Goal: Information Seeking & Learning: Check status

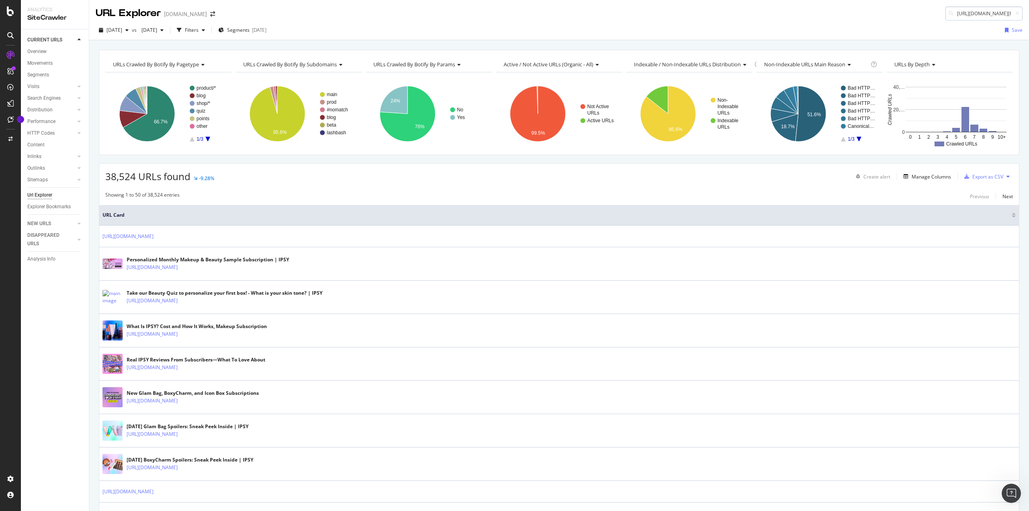
scroll to position [0, 243]
click at [833, 10] on div "URL Explorer ipsy.com https://www.ipsy.com/p/pat-mcgrath-labs-fetisheyes-longwe…" at bounding box center [558, 10] width 939 height 20
click at [986, 12] on input "https://www.ipsy.com/p/pat-mcgrath-labs-fetisheyes-longwear-liquid-eye-shadow_p…" at bounding box center [983, 13] width 77 height 14
paste input
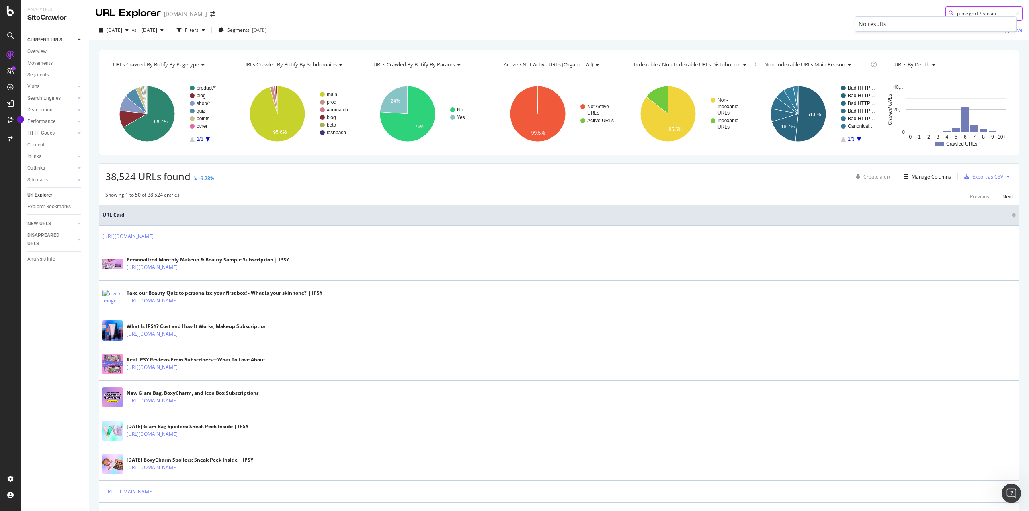
type input "p-m3gm17lsmsio"
click at [841, 10] on div "URL Explorer ipsy.com p-m3gm17lsmsio" at bounding box center [558, 10] width 939 height 20
click at [64, 237] on div "DISAPPEARED URLS" at bounding box center [47, 239] width 41 height 17
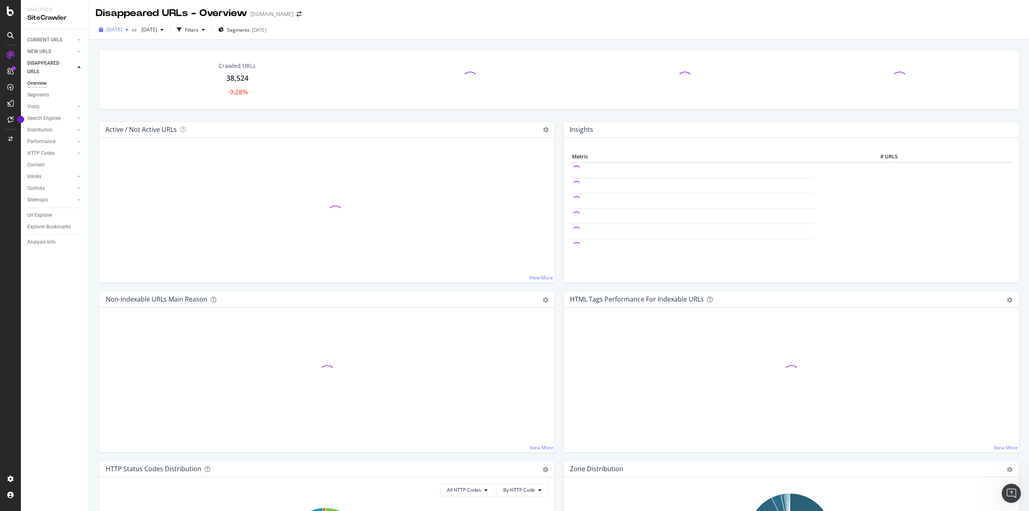
click at [122, 30] on span "[DATE]" at bounding box center [114, 29] width 16 height 7
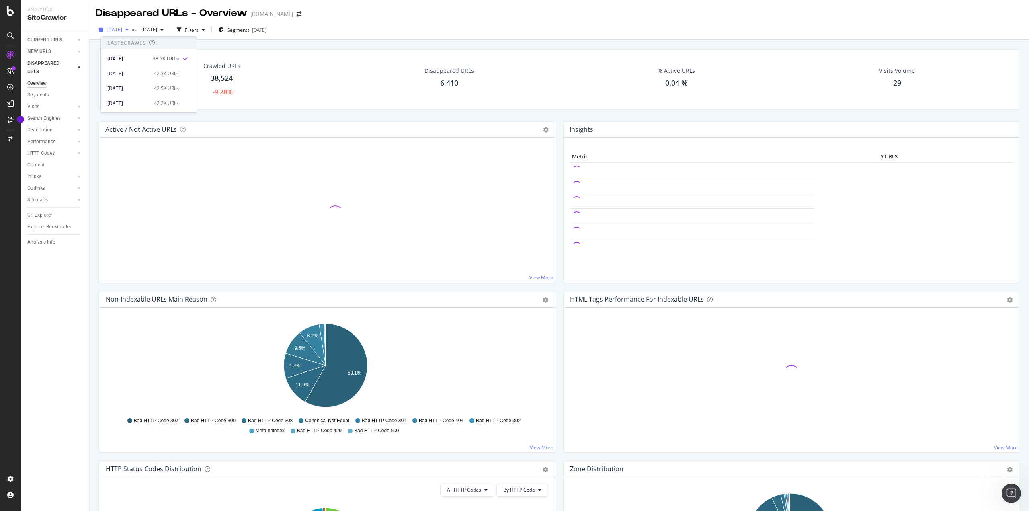
click at [122, 30] on span "[DATE]" at bounding box center [114, 29] width 16 height 7
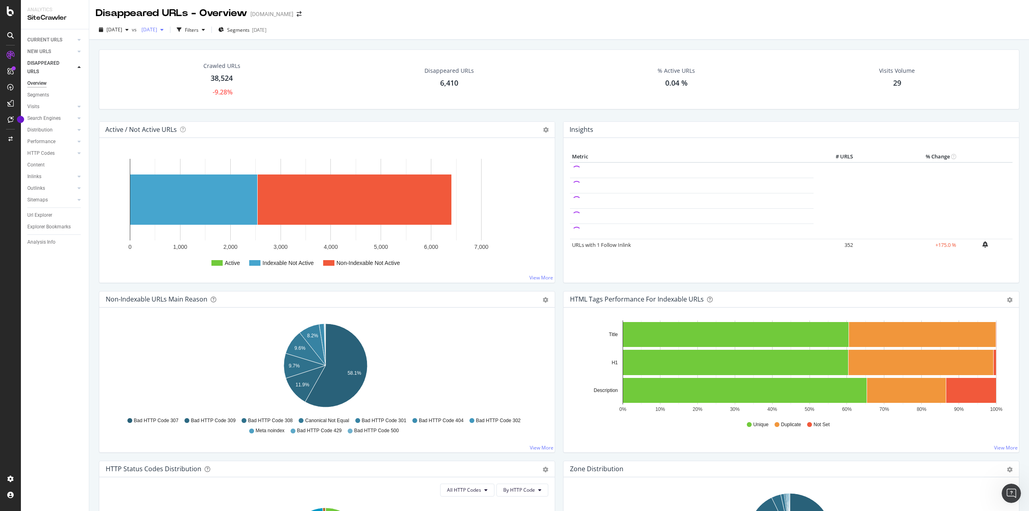
click at [157, 29] on span "2025 Jul. 27th" at bounding box center [147, 29] width 19 height 7
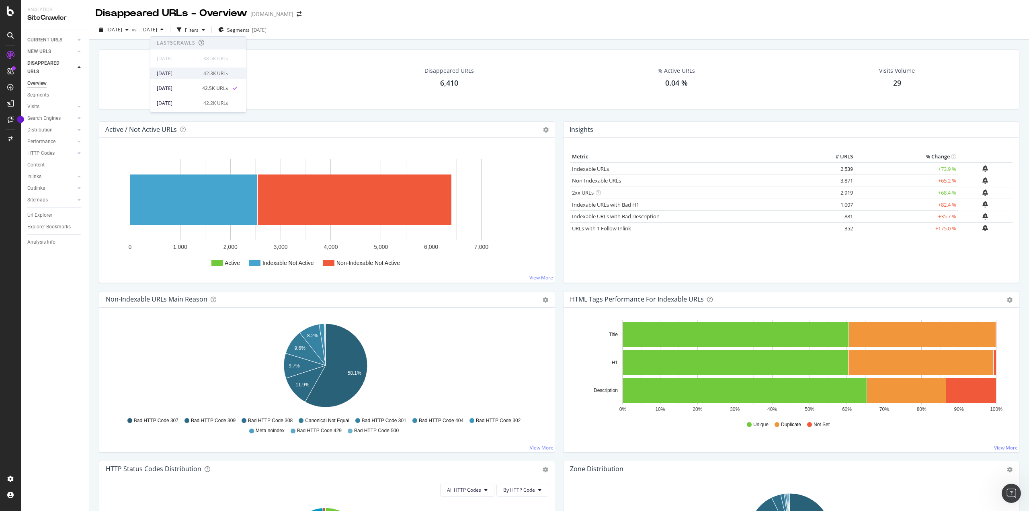
click at [207, 78] on div "2025 Aug. 3rd 42.3K URLs" at bounding box center [198, 73] width 96 height 12
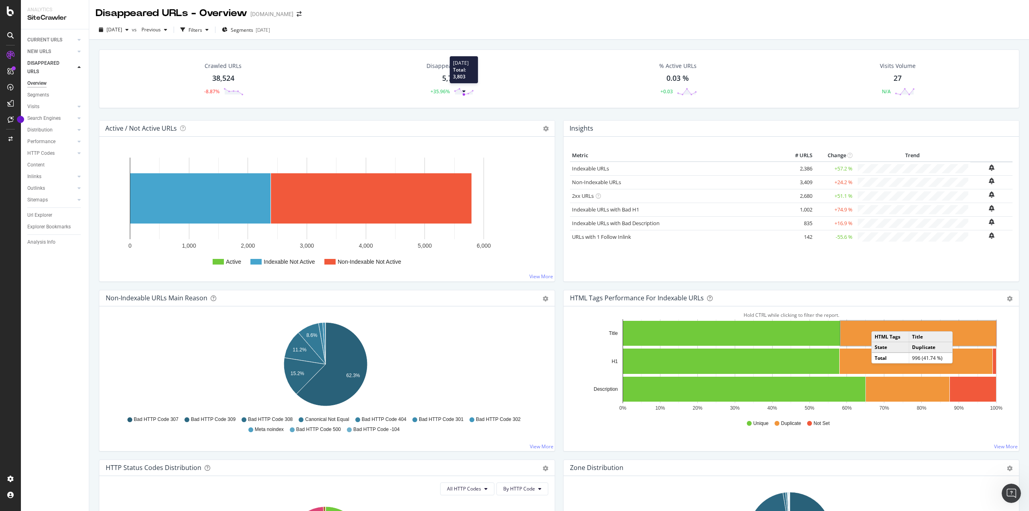
click at [462, 90] on div at bounding box center [464, 91] width 4 height 2
drag, startPoint x: 447, startPoint y: 79, endPoint x: 579, endPoint y: 77, distance: 132.2
click at [446, 79] on div "5,795" at bounding box center [451, 78] width 18 height 10
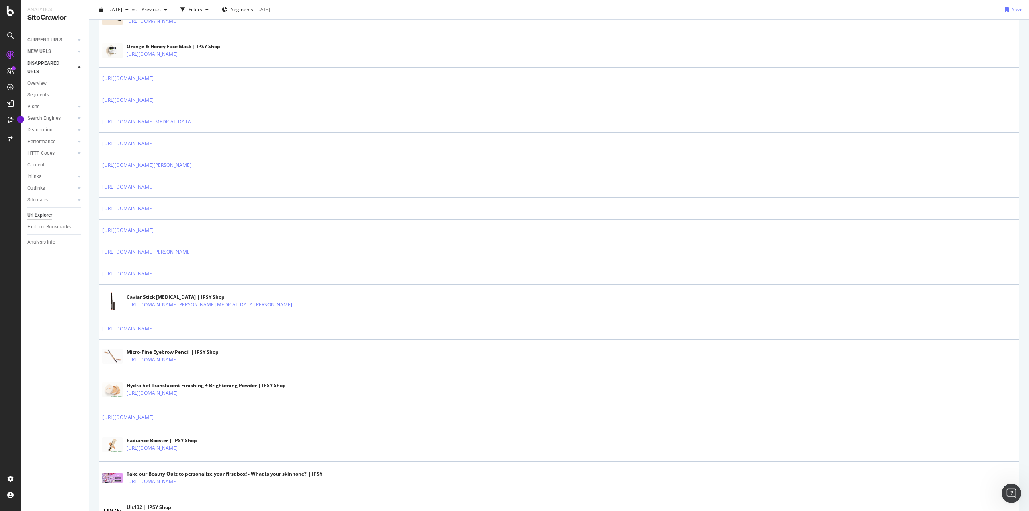
scroll to position [105, 0]
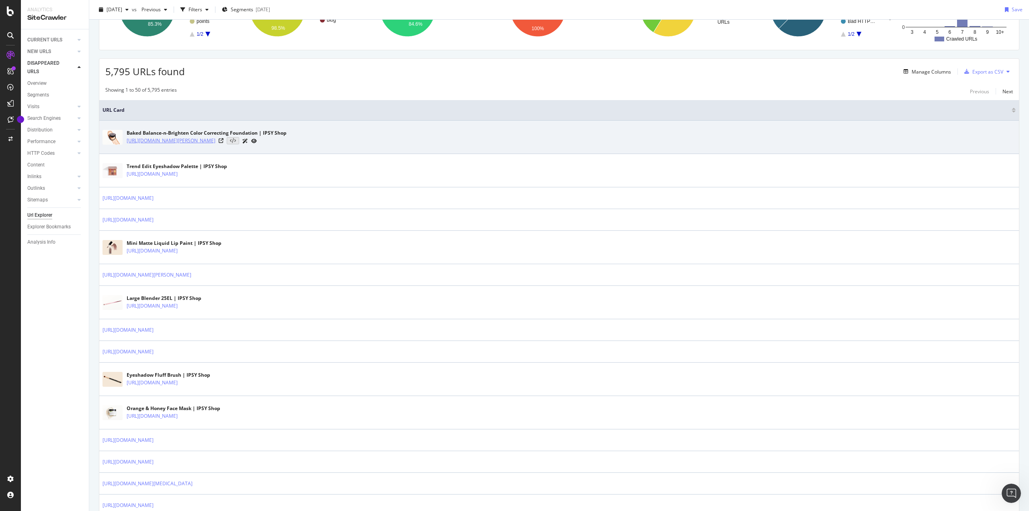
click at [215, 138] on link "[URL][DOMAIN_NAME][PERSON_NAME]" at bounding box center [171, 141] width 89 height 8
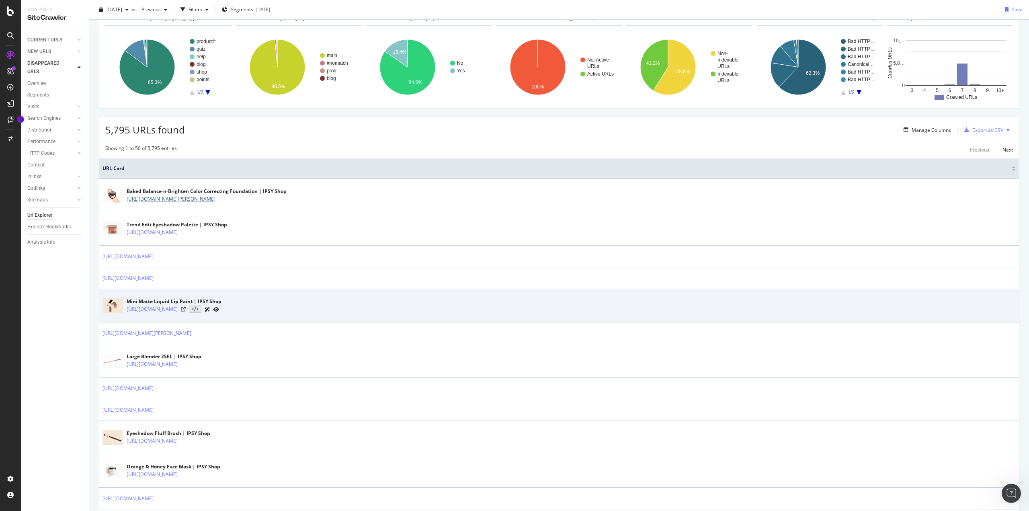
scroll to position [0, 0]
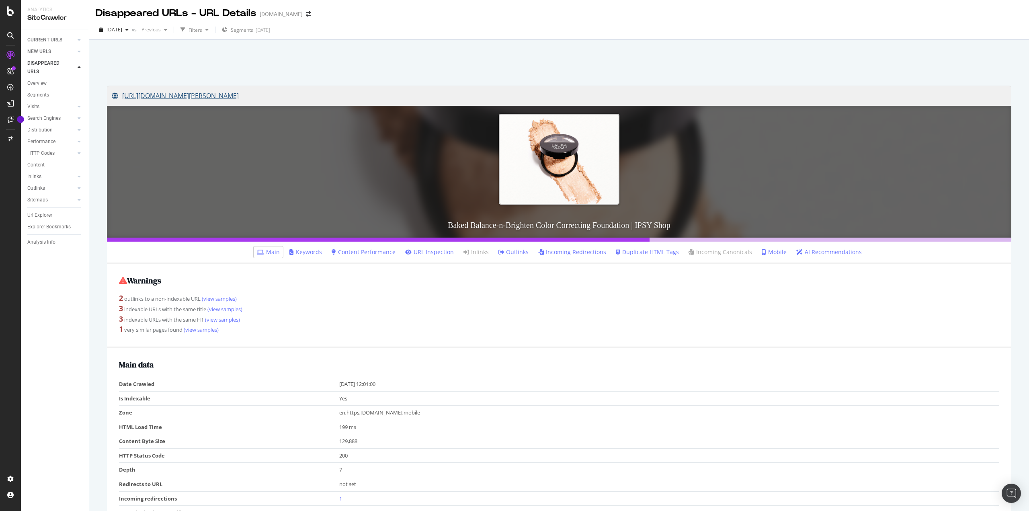
click at [349, 94] on link "[URL][DOMAIN_NAME][PERSON_NAME]" at bounding box center [559, 96] width 894 height 20
click at [416, 98] on link "[URL][DOMAIN_NAME][PERSON_NAME]" at bounding box center [559, 96] width 894 height 20
